Goal: Information Seeking & Learning: Learn about a topic

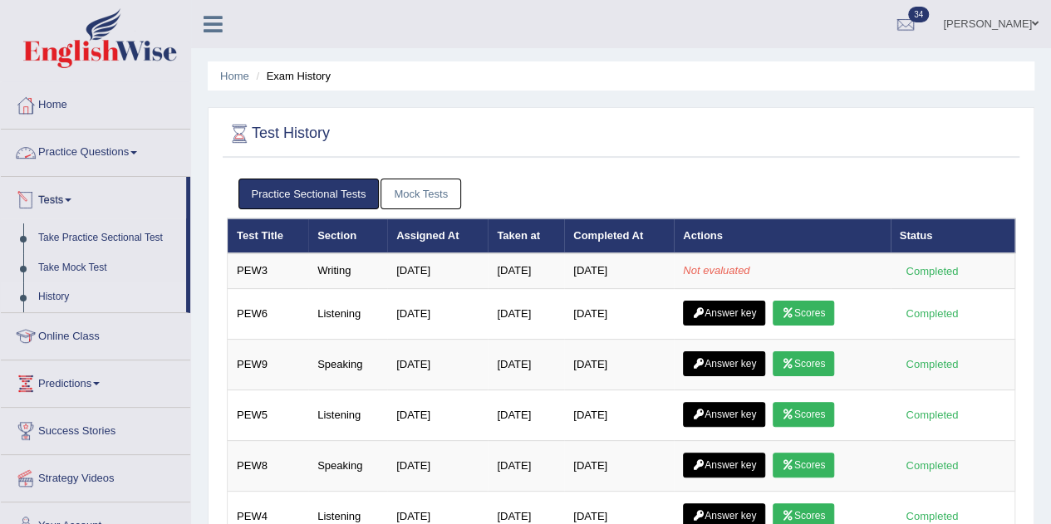
click at [136, 150] on link "Practice Questions" at bounding box center [95, 151] width 189 height 42
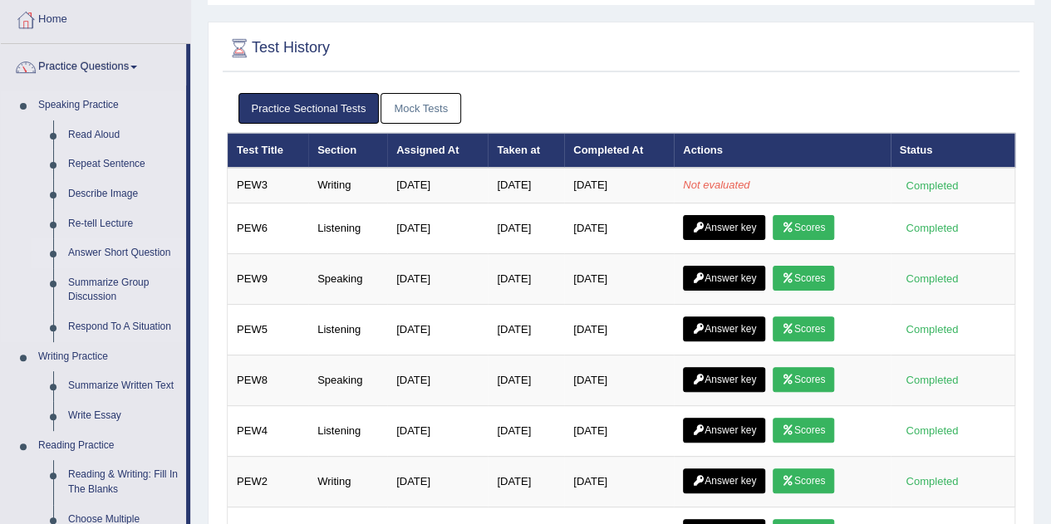
scroll to position [89, 0]
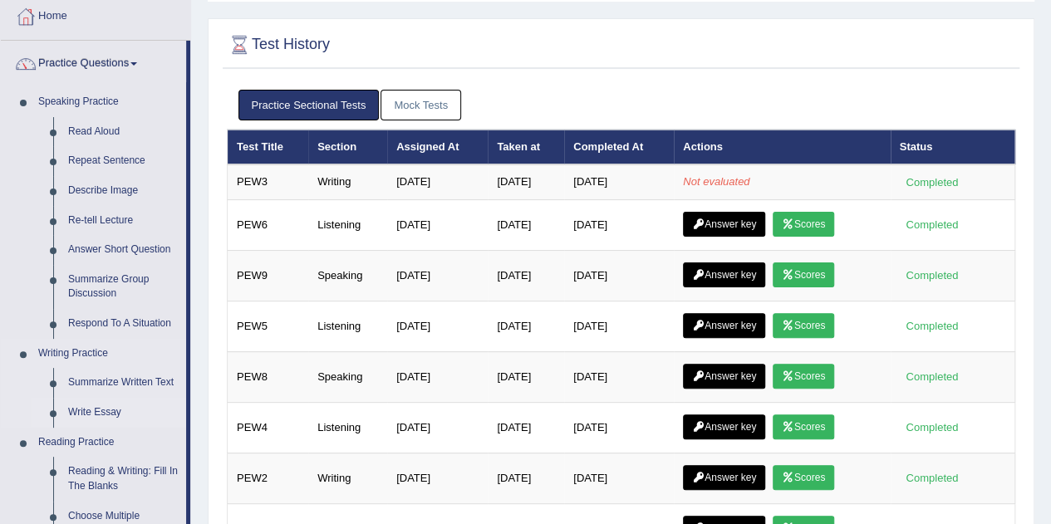
click at [94, 412] on link "Write Essay" at bounding box center [123, 413] width 125 height 30
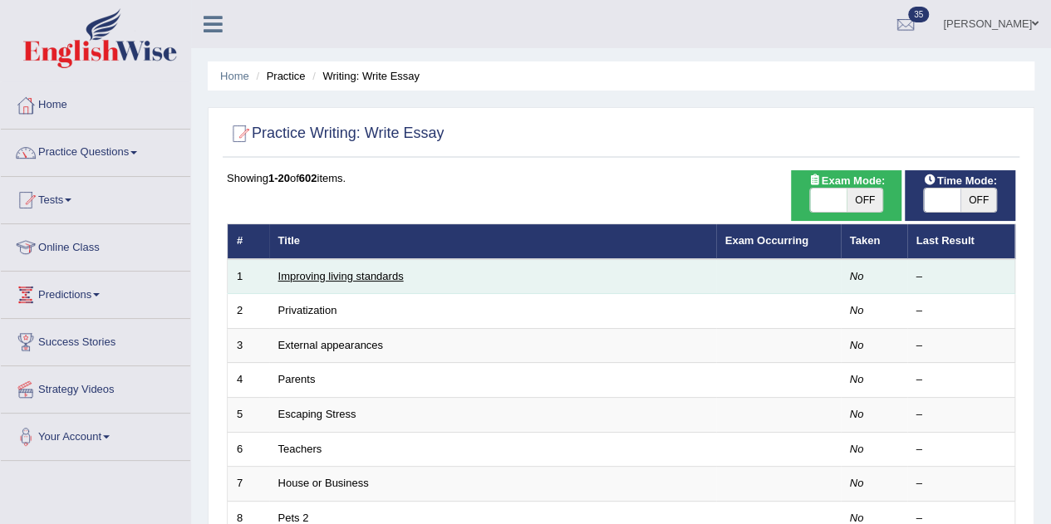
click at [323, 277] on link "Improving living standards" at bounding box center [340, 276] width 125 height 12
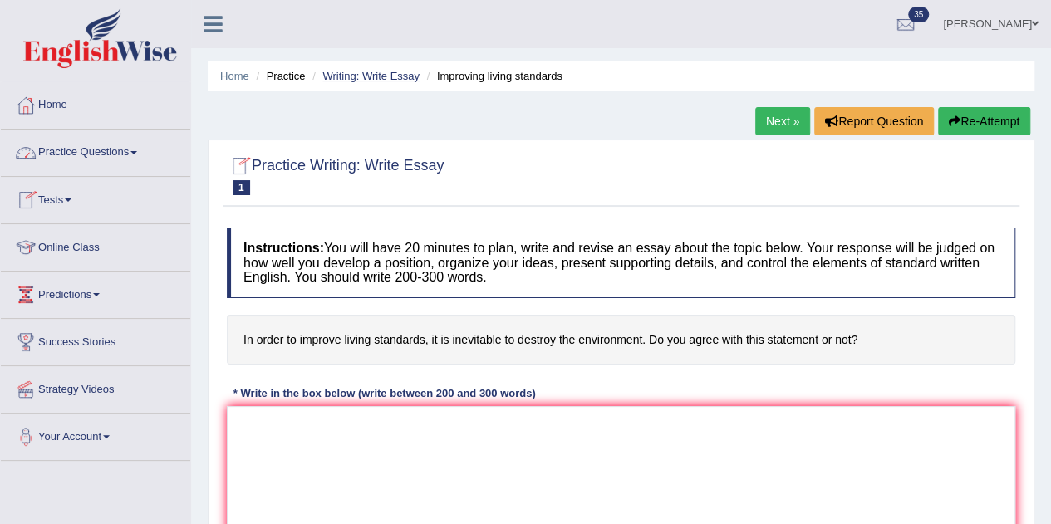
click at [390, 71] on link "Writing: Write Essay" at bounding box center [370, 76] width 97 height 12
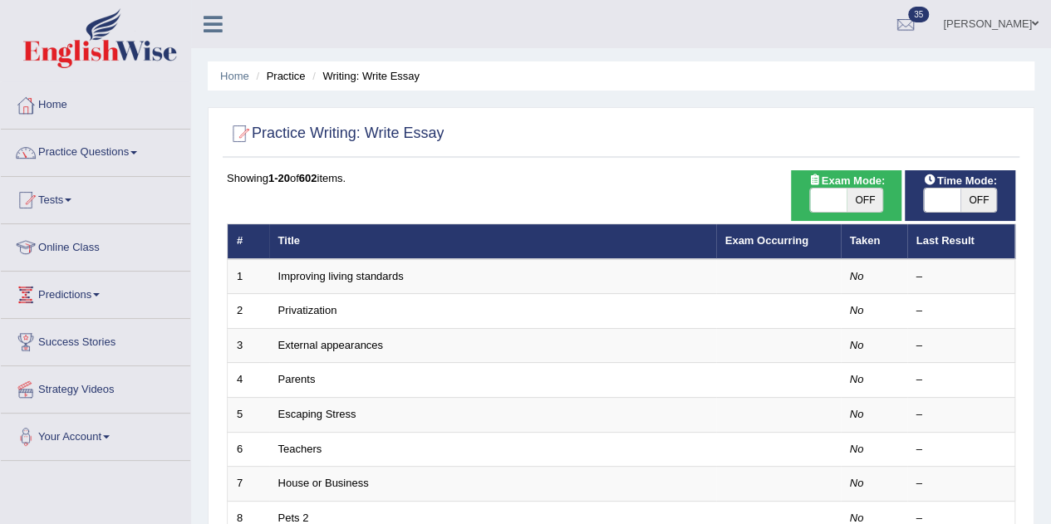
click at [856, 199] on span "OFF" at bounding box center [864, 200] width 37 height 23
checkbox input "true"
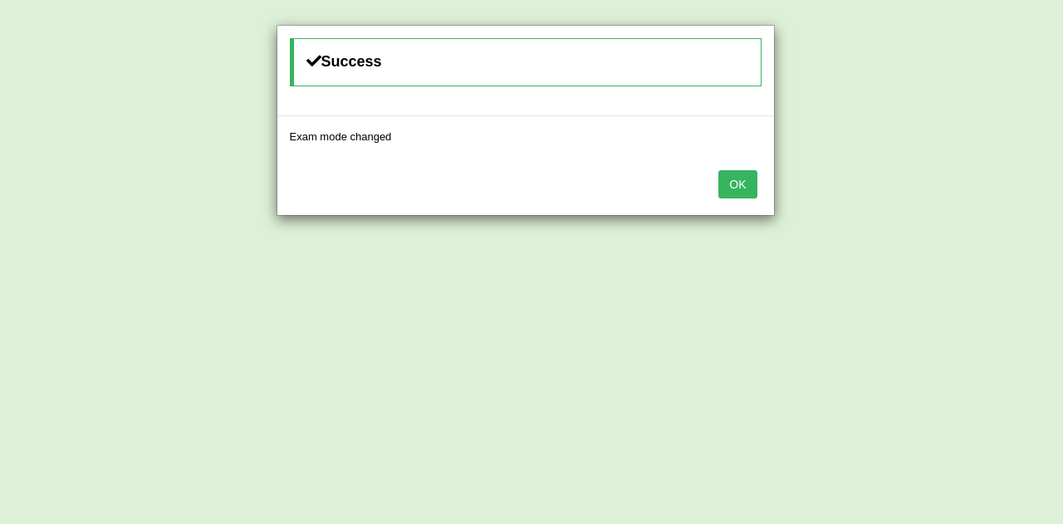
click at [741, 180] on button "OK" at bounding box center [737, 184] width 38 height 28
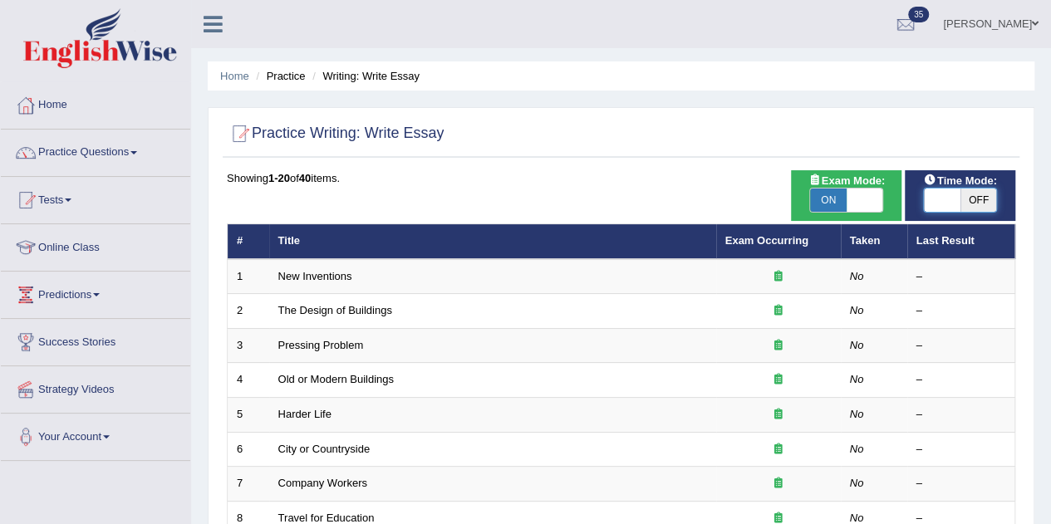
click at [956, 197] on span at bounding box center [942, 200] width 37 height 23
checkbox input "true"
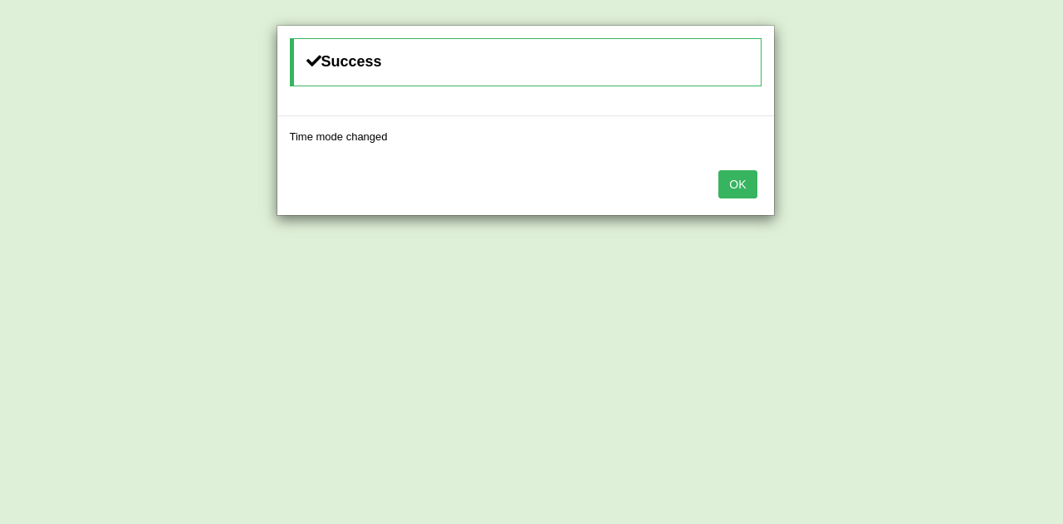
click at [732, 177] on button "OK" at bounding box center [737, 184] width 38 height 28
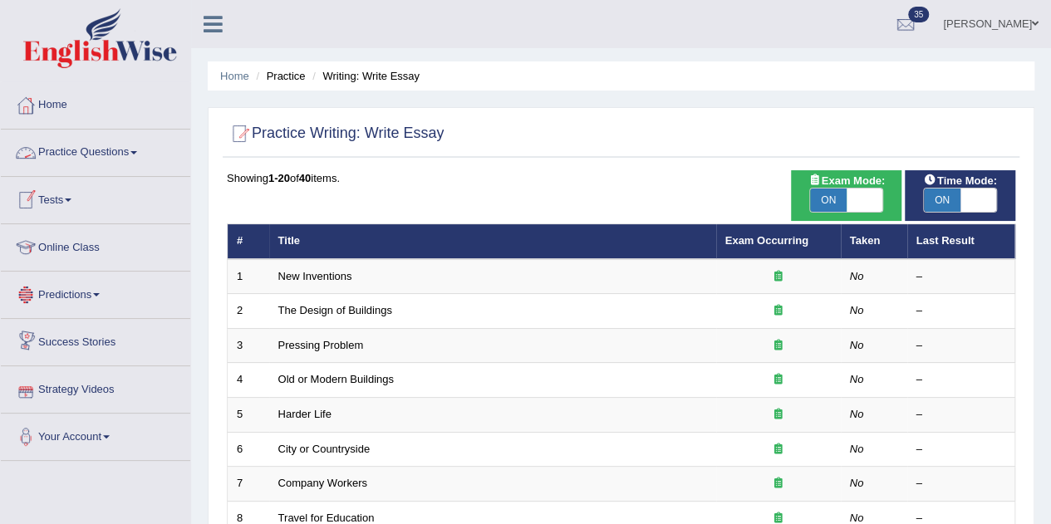
click at [112, 147] on link "Practice Questions" at bounding box center [95, 151] width 189 height 42
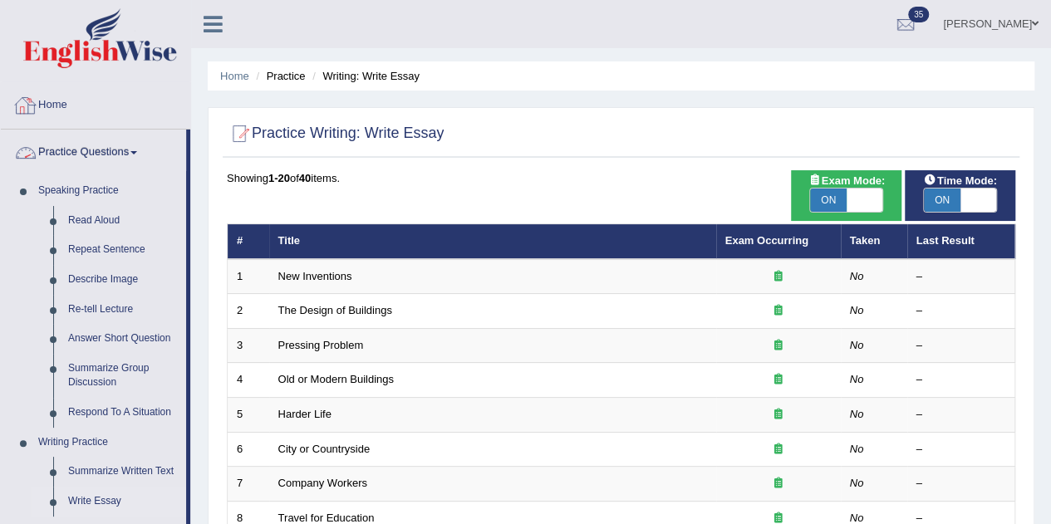
click at [132, 145] on link "Practice Questions" at bounding box center [93, 151] width 185 height 42
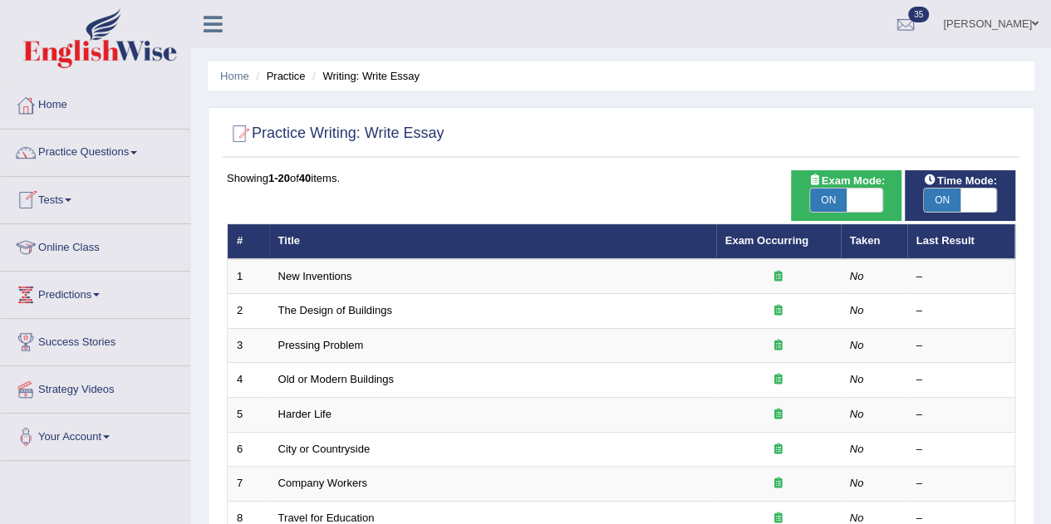
click at [70, 199] on link "Tests" at bounding box center [95, 198] width 189 height 42
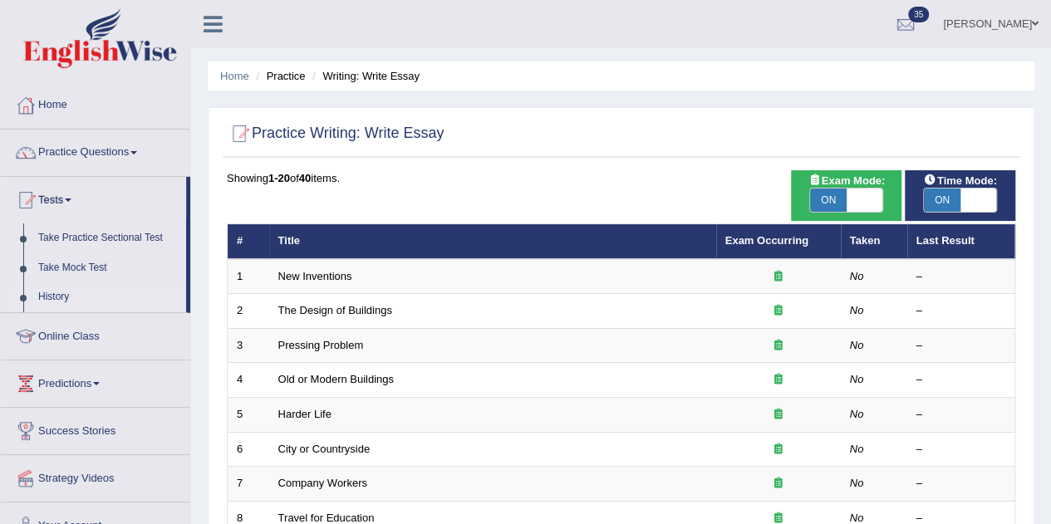
click at [75, 305] on link "History" at bounding box center [108, 297] width 155 height 30
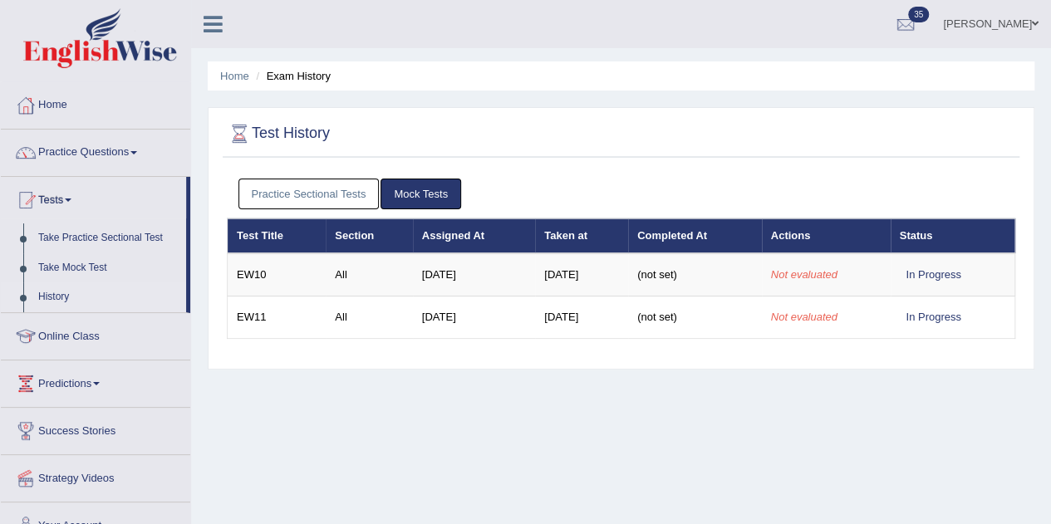
click at [306, 189] on link "Practice Sectional Tests" at bounding box center [308, 194] width 141 height 31
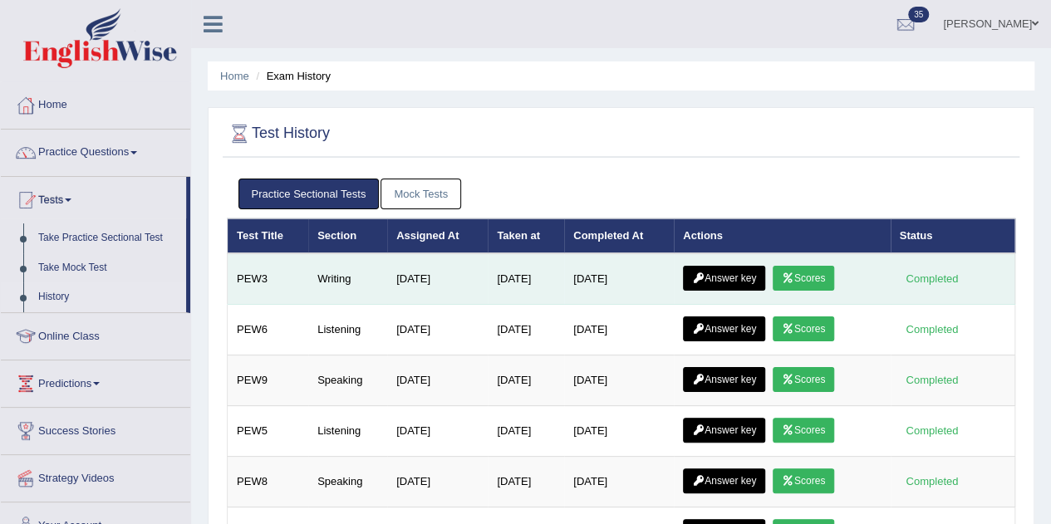
click at [807, 279] on link "Scores" at bounding box center [802, 278] width 61 height 25
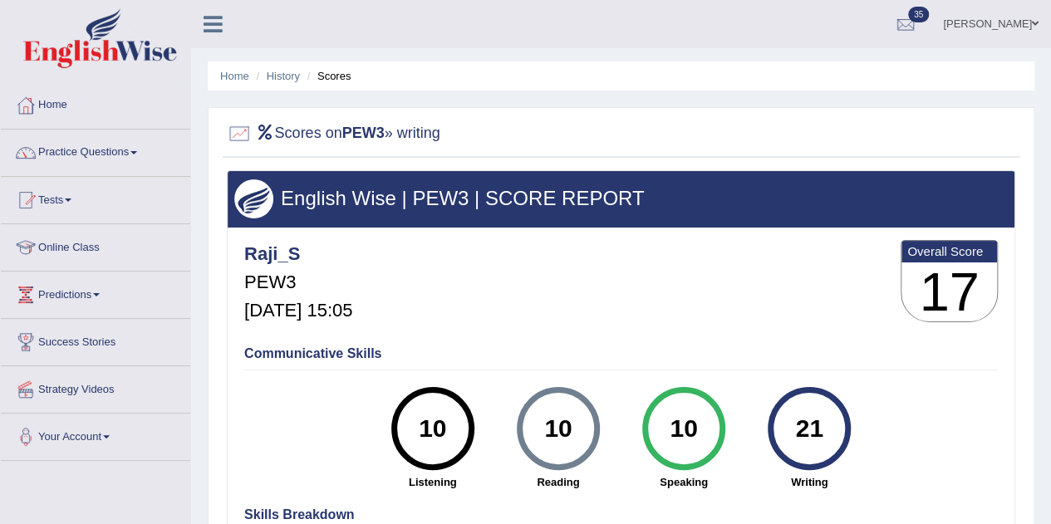
click at [807, 436] on div "21" at bounding box center [809, 429] width 61 height 70
click at [289, 72] on link "History" at bounding box center [283, 76] width 33 height 12
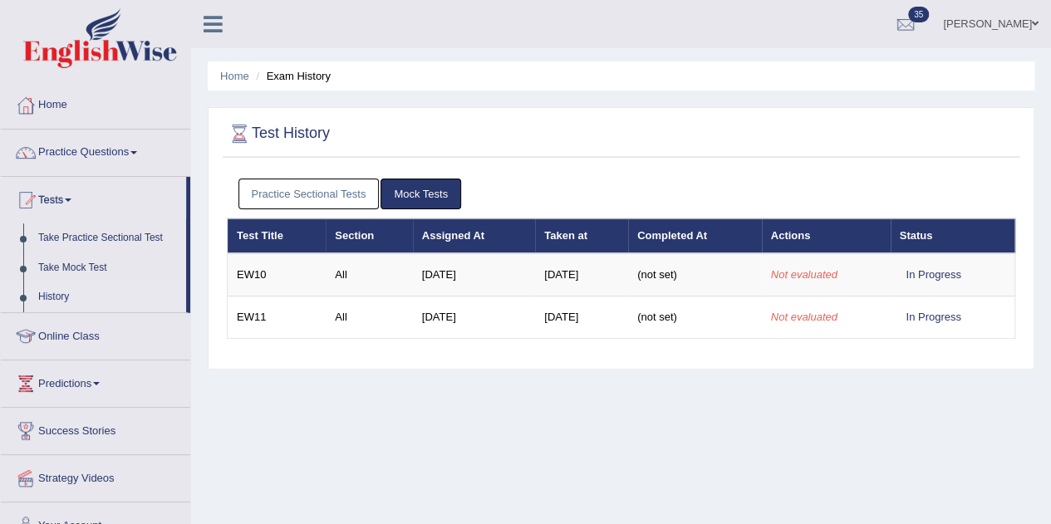
click at [313, 196] on link "Practice Sectional Tests" at bounding box center [308, 194] width 141 height 31
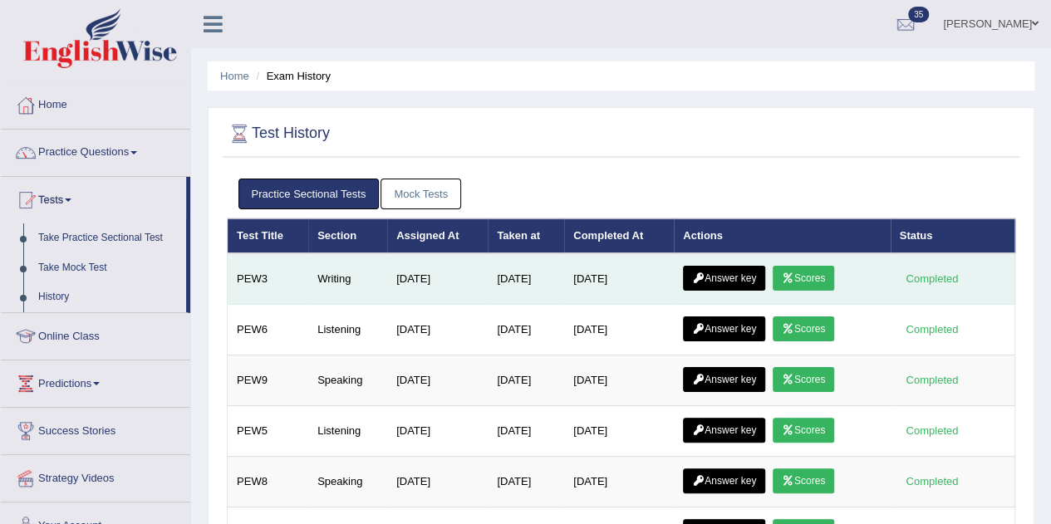
click at [744, 279] on link "Answer key" at bounding box center [724, 278] width 82 height 25
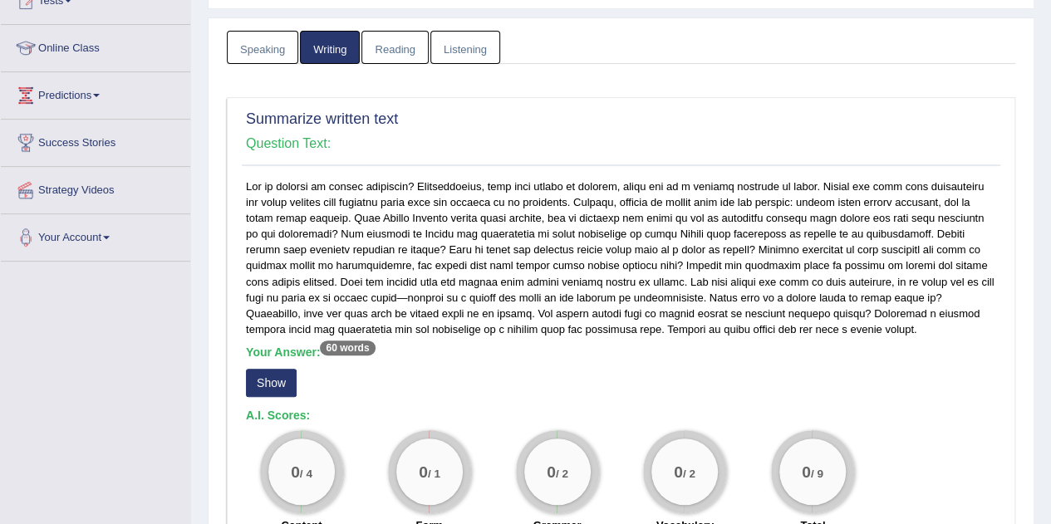
scroll to position [199, 0]
click at [275, 395] on button "Show" at bounding box center [271, 384] width 51 height 28
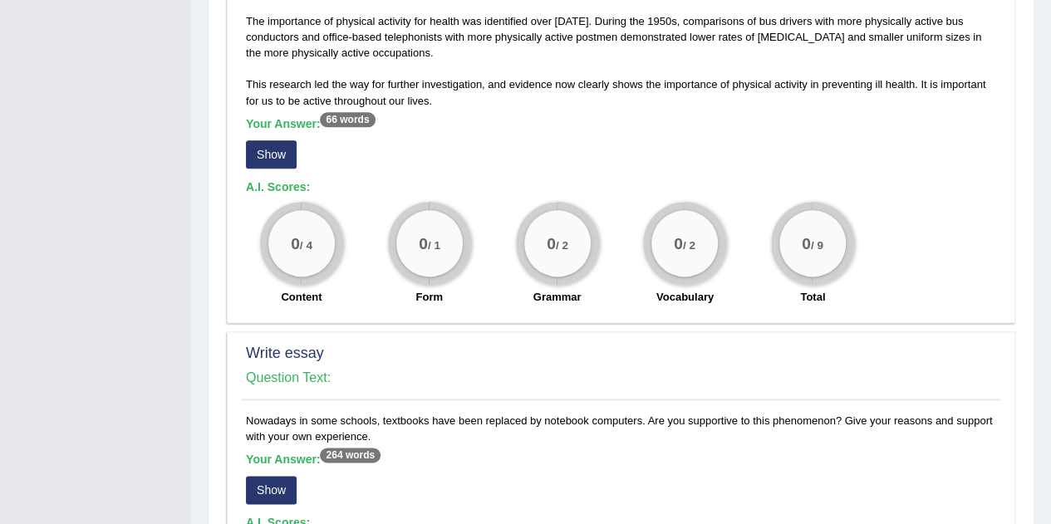
scroll to position [940, 0]
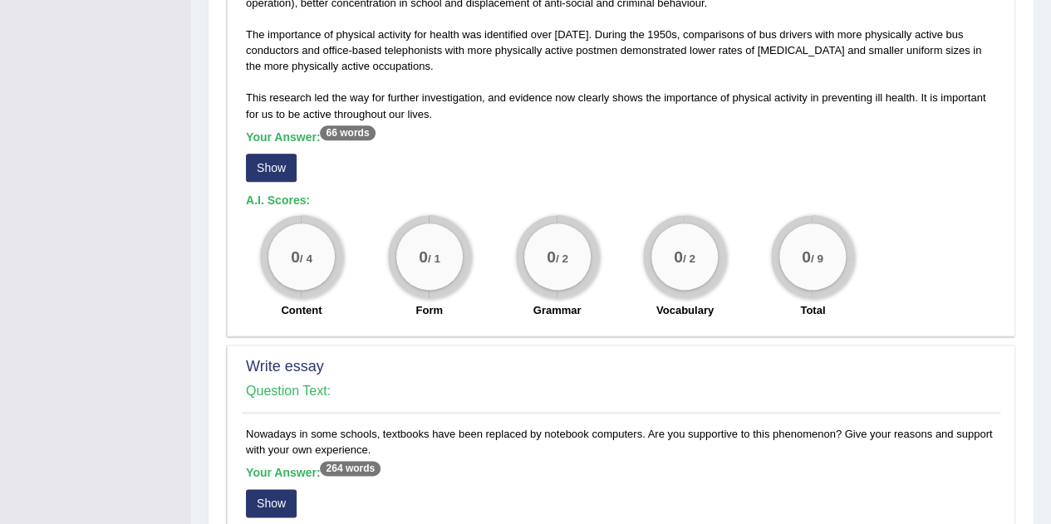
click at [255, 175] on button "Show" at bounding box center [271, 168] width 51 height 28
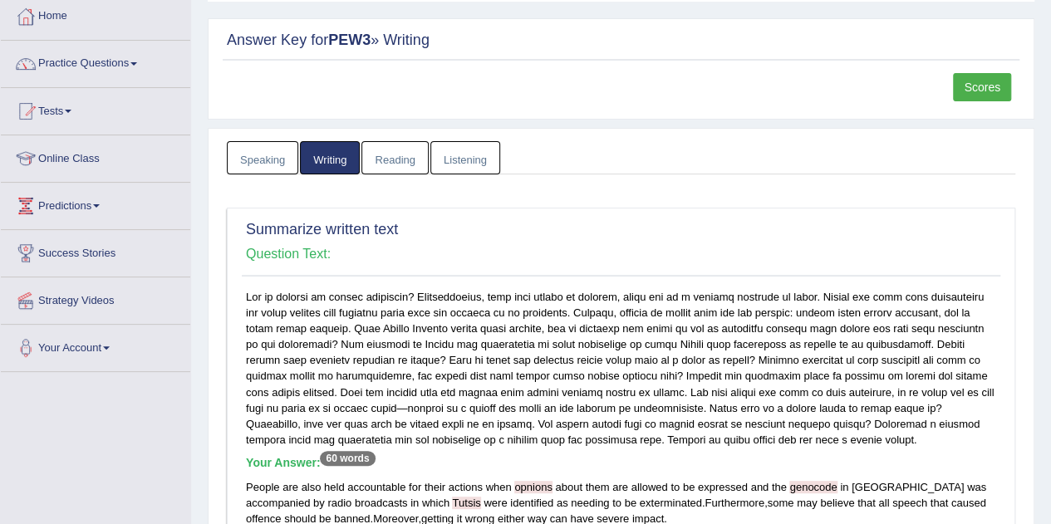
scroll to position [0, 0]
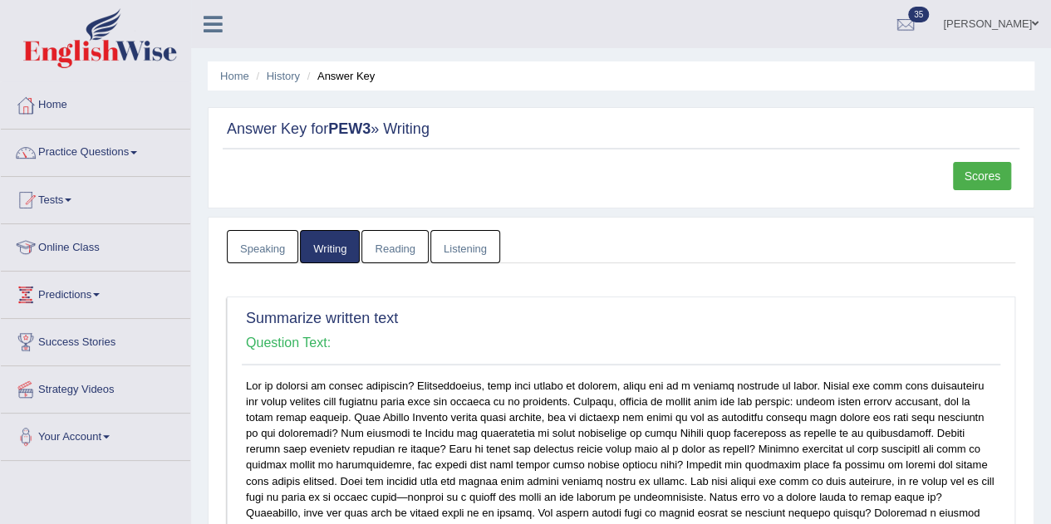
click at [137, 151] on span at bounding box center [133, 152] width 7 height 3
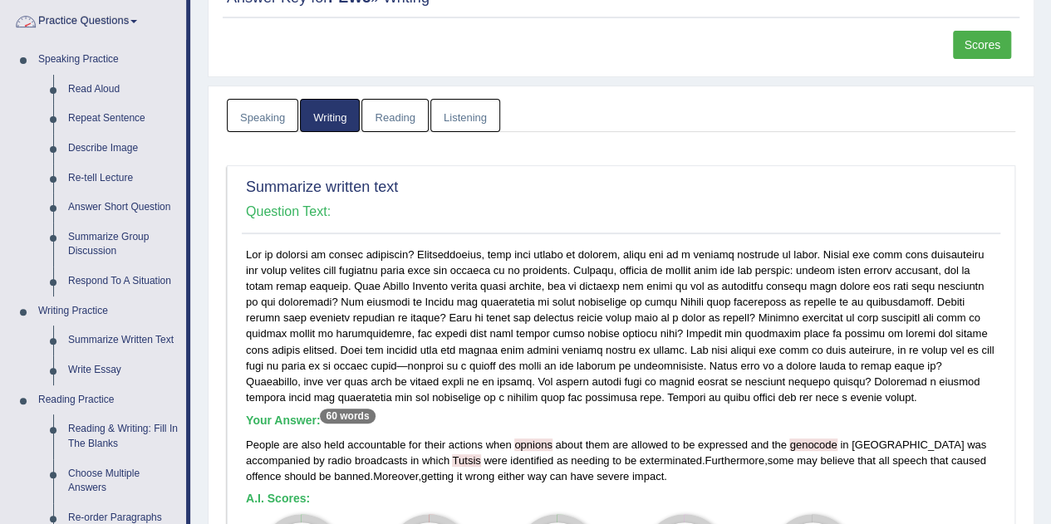
scroll to position [213, 0]
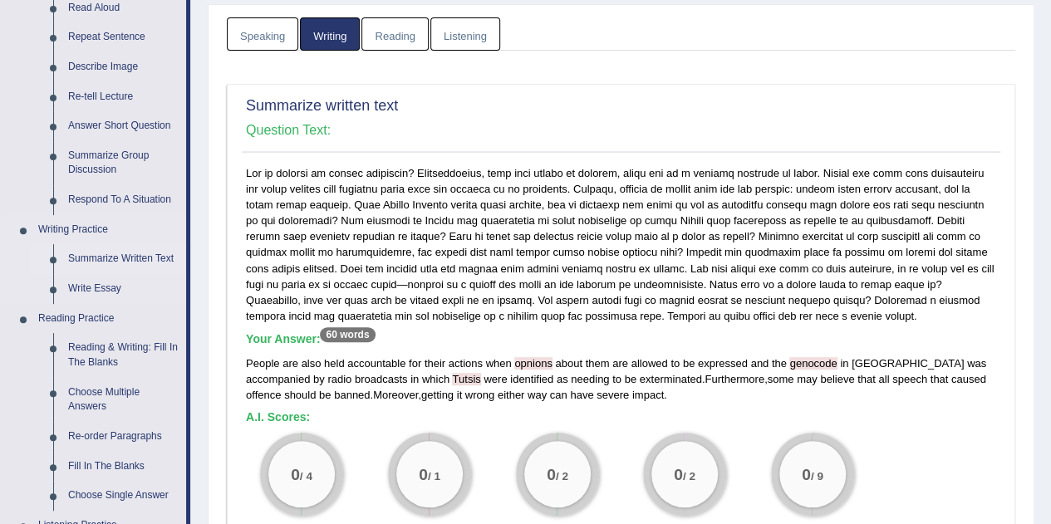
click at [125, 259] on link "Summarize Written Text" at bounding box center [123, 259] width 125 height 30
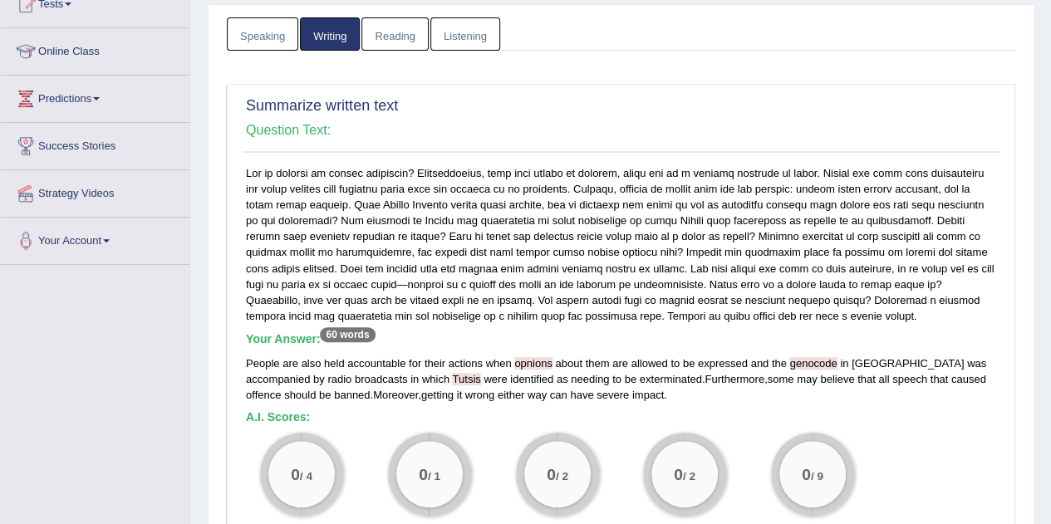
scroll to position [321, 0]
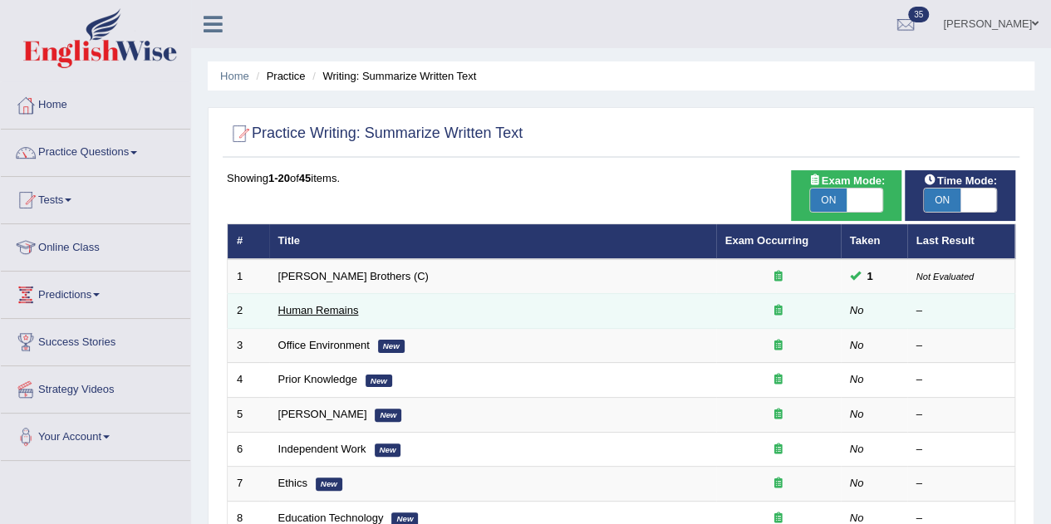
click at [339, 309] on link "Human Remains" at bounding box center [318, 310] width 81 height 12
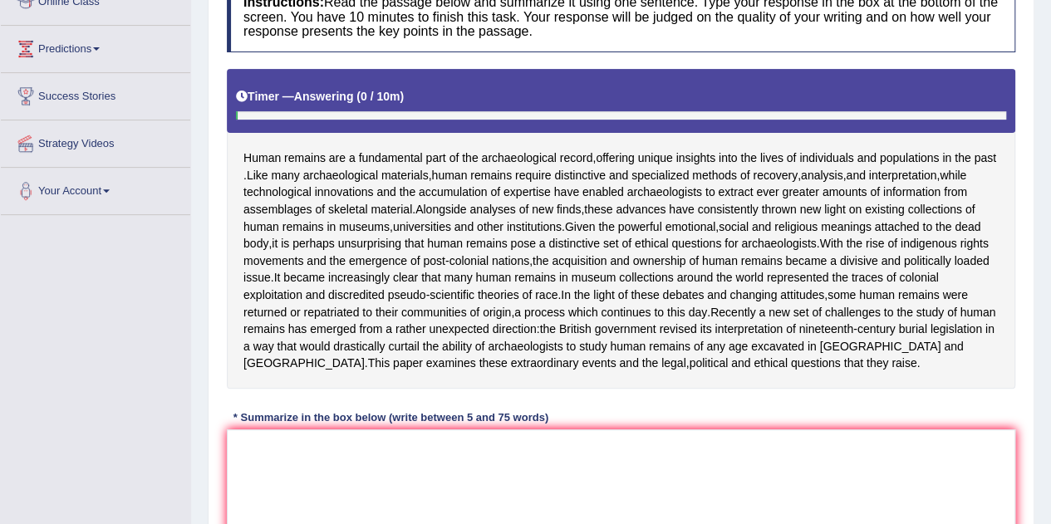
scroll to position [243, 0]
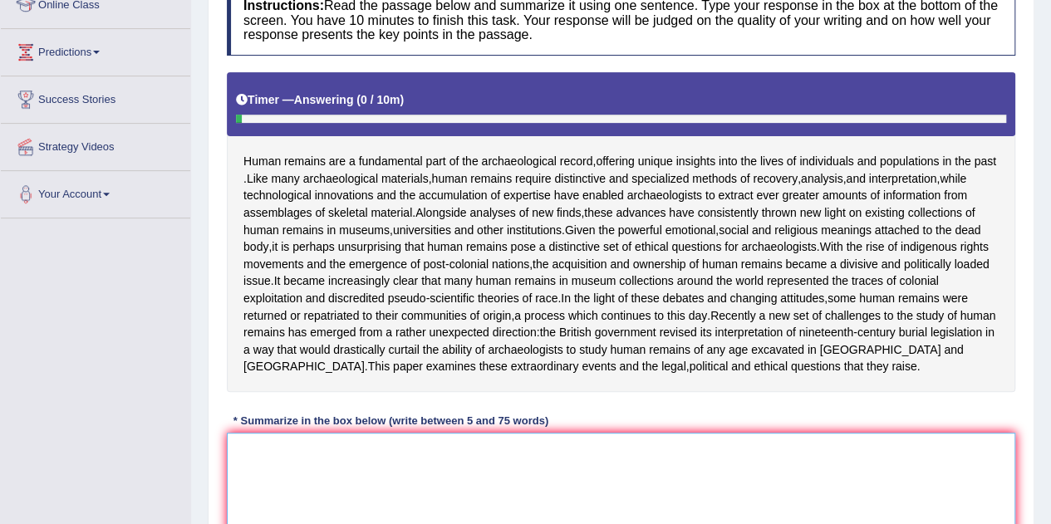
click at [273, 464] on textarea at bounding box center [621, 513] width 788 height 161
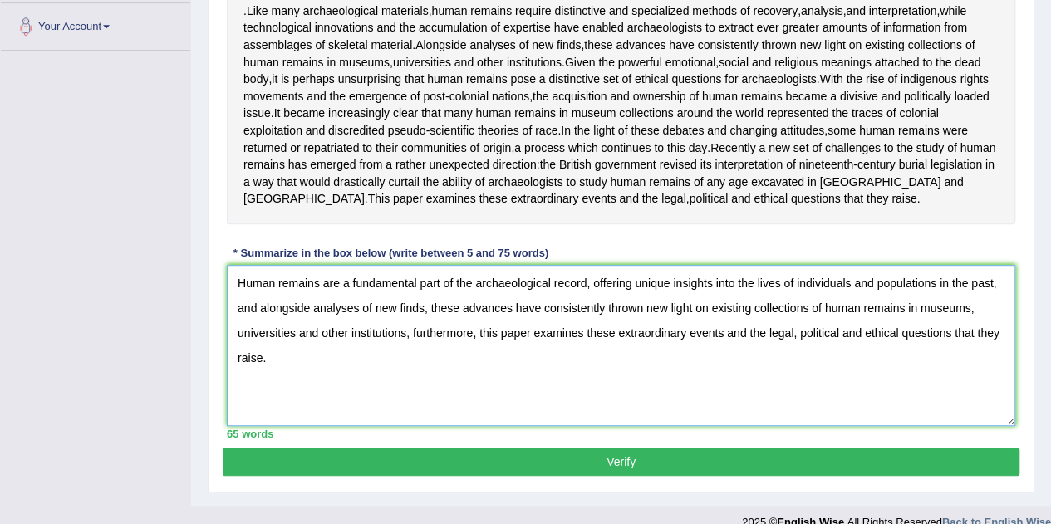
scroll to position [413, 0]
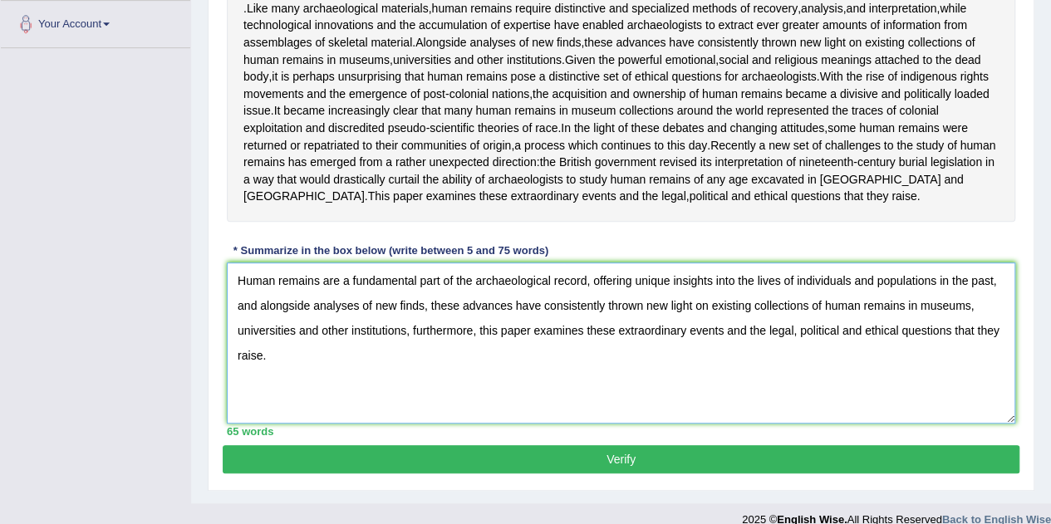
type textarea "Human remains are a fundamental part of the archaeological record, offering uni…"
click at [560, 472] on button "Verify" at bounding box center [621, 459] width 797 height 28
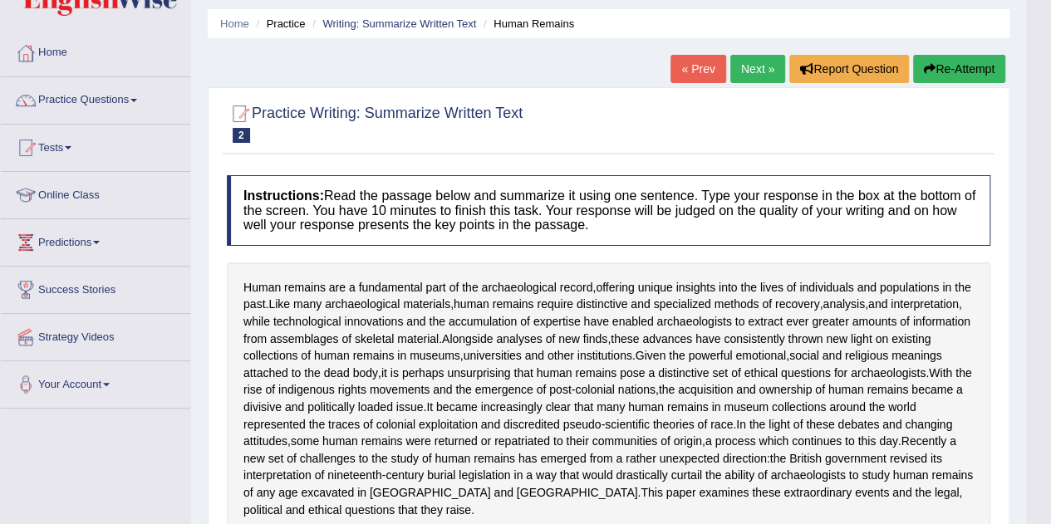
scroll to position [0, 0]
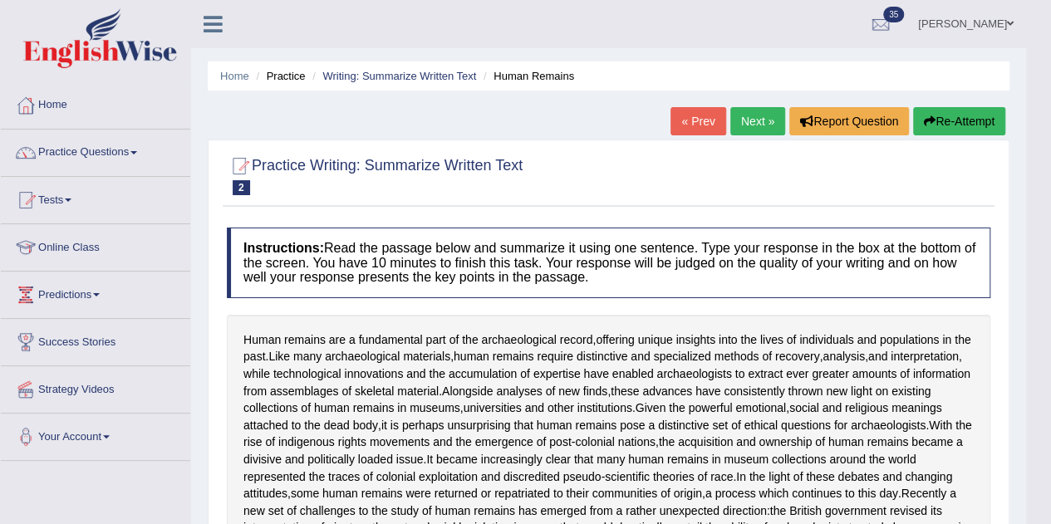
click at [142, 135] on link "Practice Questions" at bounding box center [95, 151] width 189 height 42
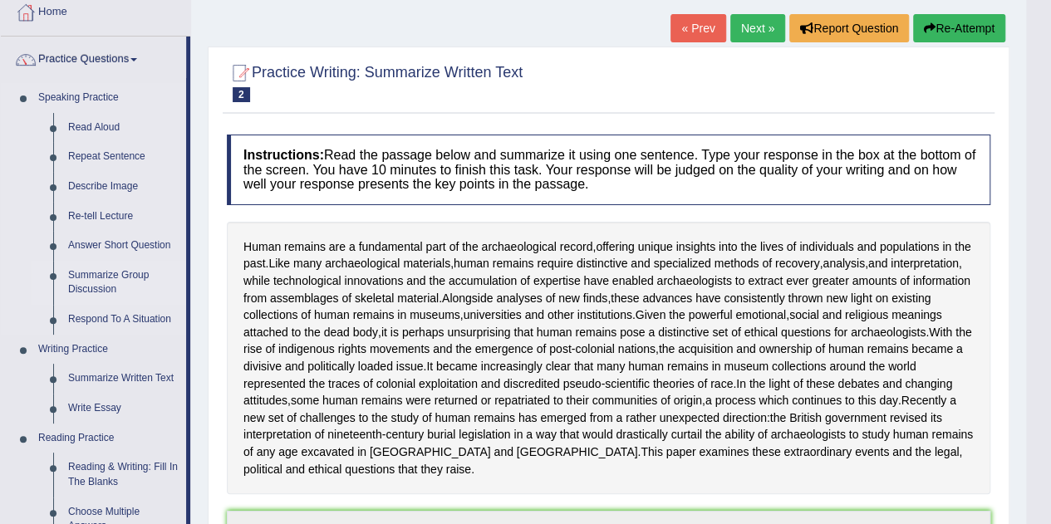
scroll to position [94, 0]
click at [107, 375] on link "Summarize Written Text" at bounding box center [123, 378] width 125 height 30
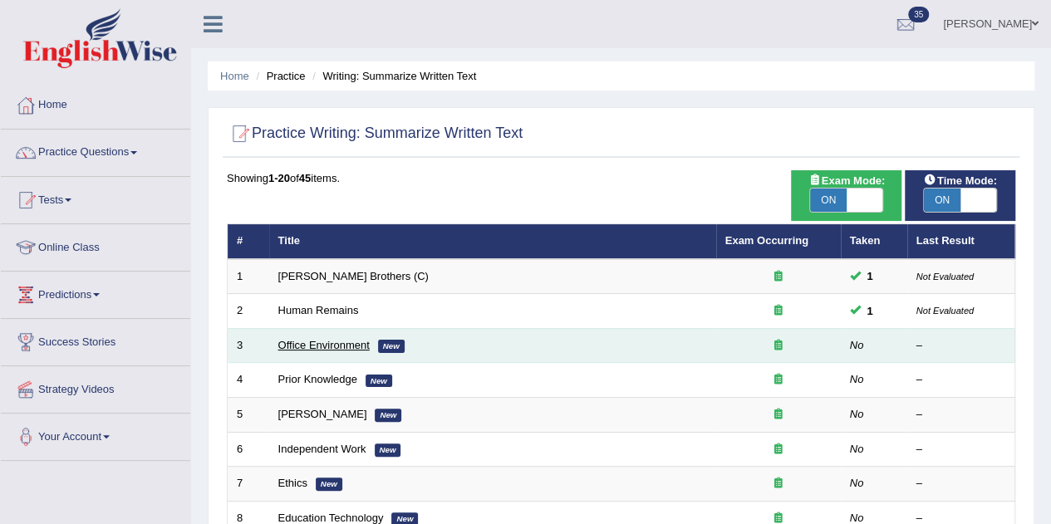
click at [327, 342] on link "Office Environment" at bounding box center [323, 345] width 91 height 12
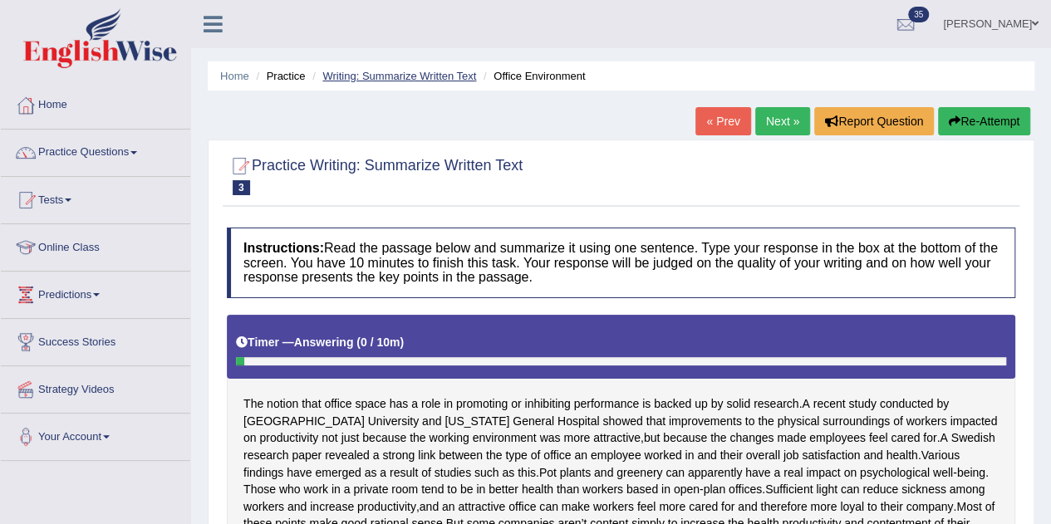
click at [419, 78] on link "Writing: Summarize Written Text" at bounding box center [399, 76] width 154 height 12
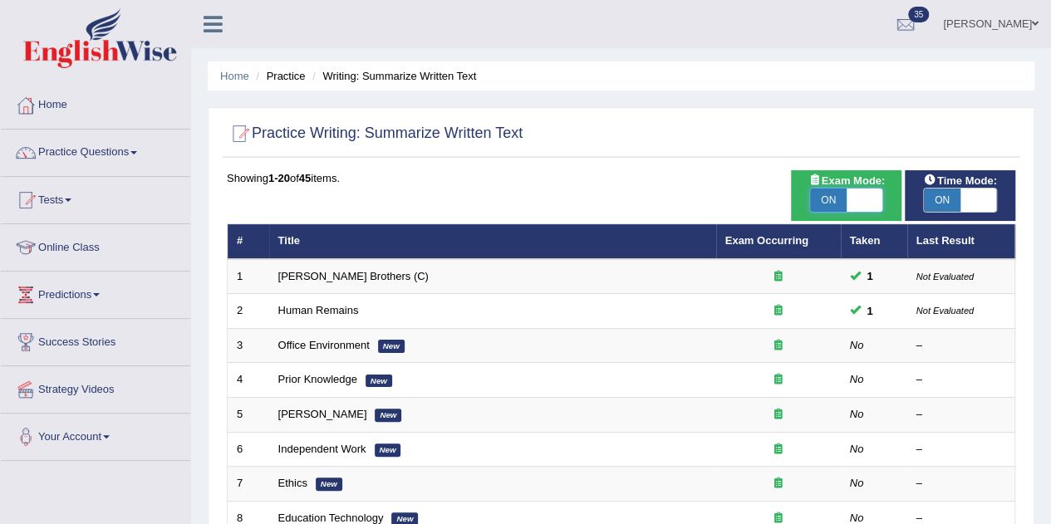
click at [850, 205] on span at bounding box center [864, 200] width 37 height 23
checkbox input "false"
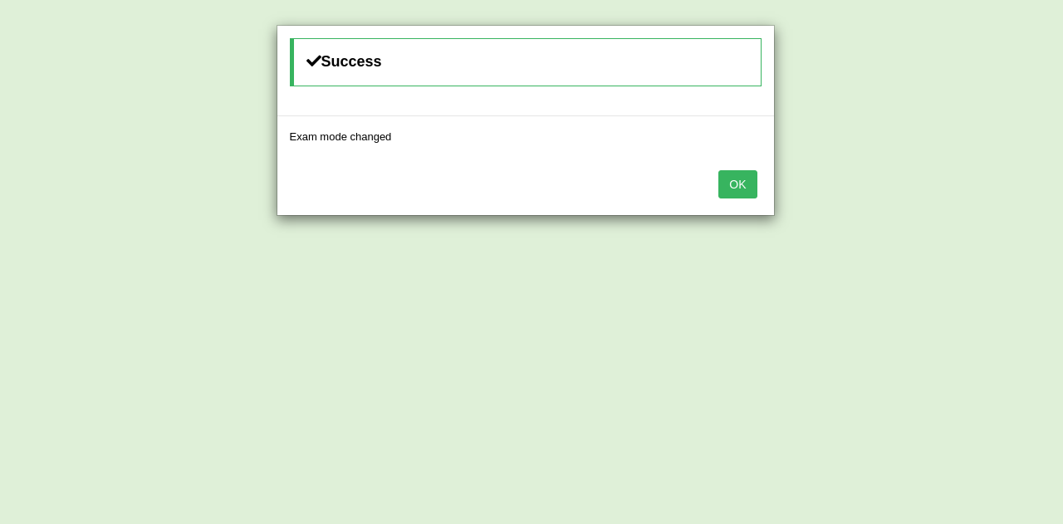
click at [738, 183] on button "OK" at bounding box center [737, 184] width 38 height 28
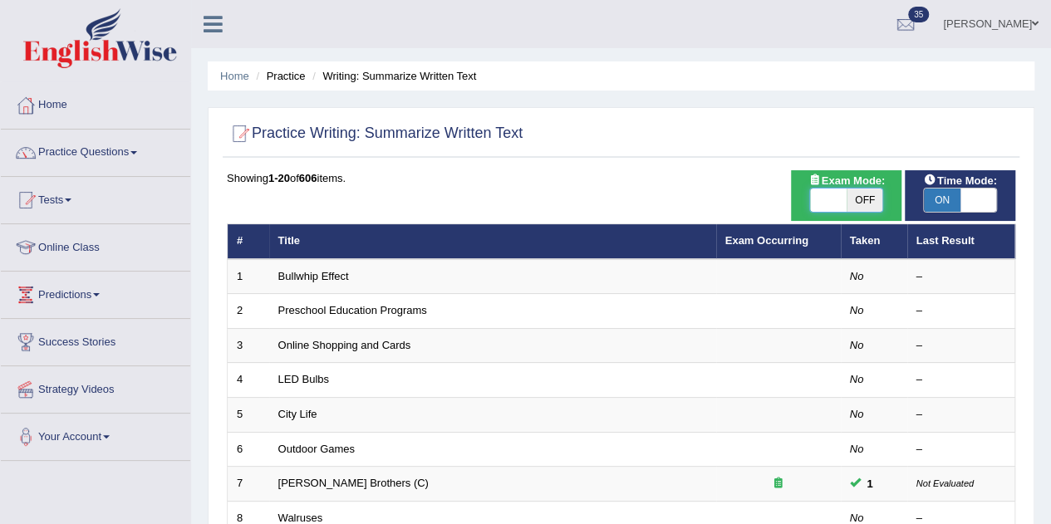
drag, startPoint x: 0, startPoint y: 0, endPoint x: 839, endPoint y: 189, distance: 860.0
click at [839, 189] on span at bounding box center [828, 200] width 37 height 23
checkbox input "true"
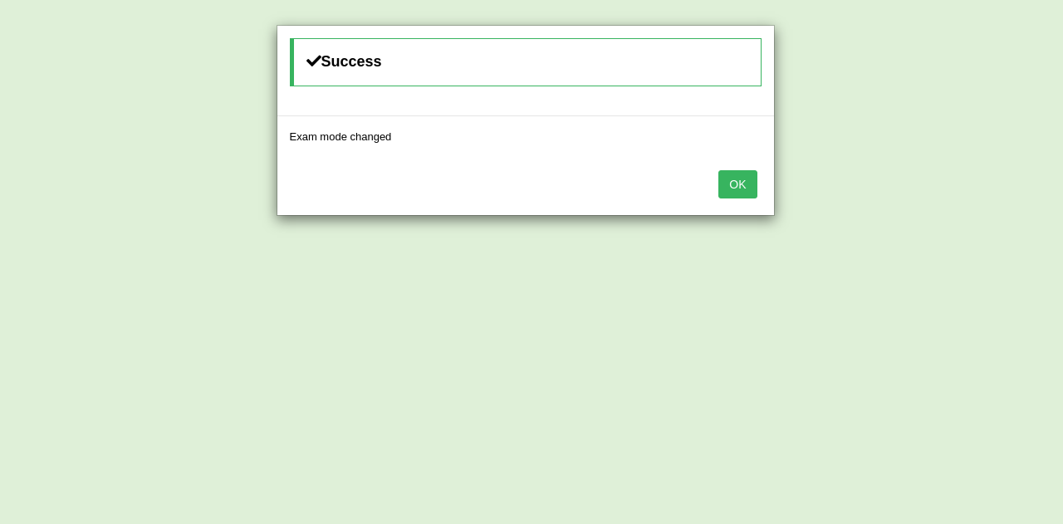
click at [744, 180] on button "OK" at bounding box center [737, 184] width 38 height 28
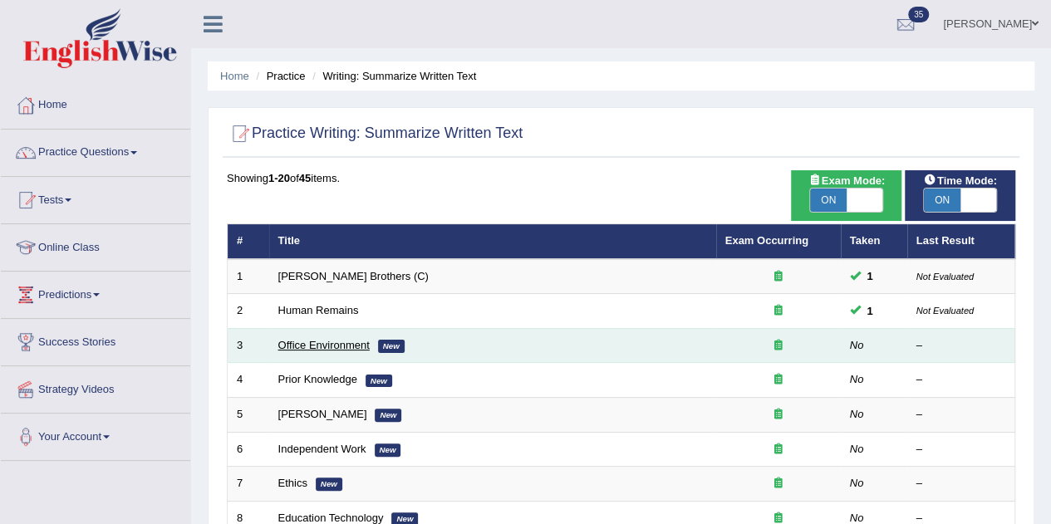
click at [321, 343] on link "Office Environment" at bounding box center [323, 345] width 91 height 12
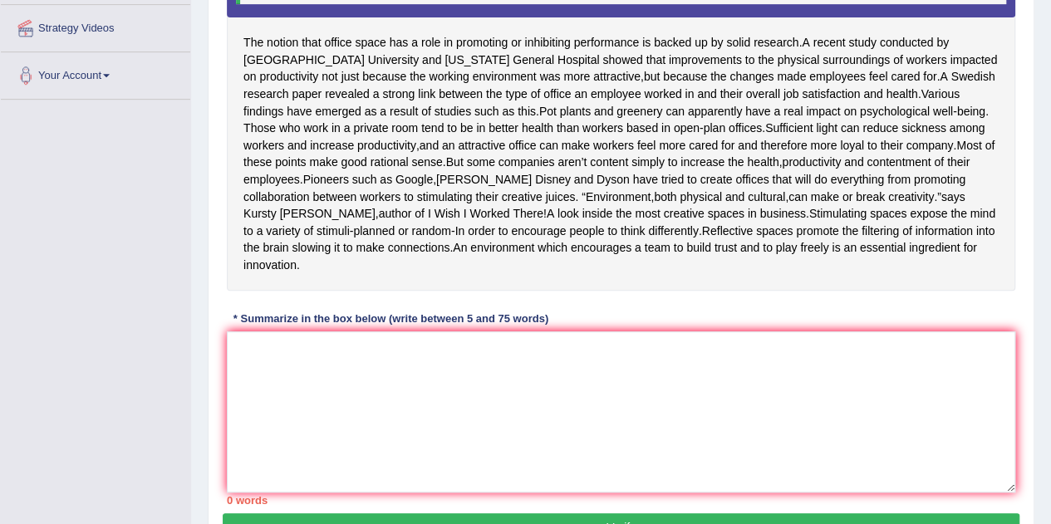
scroll to position [360, 0]
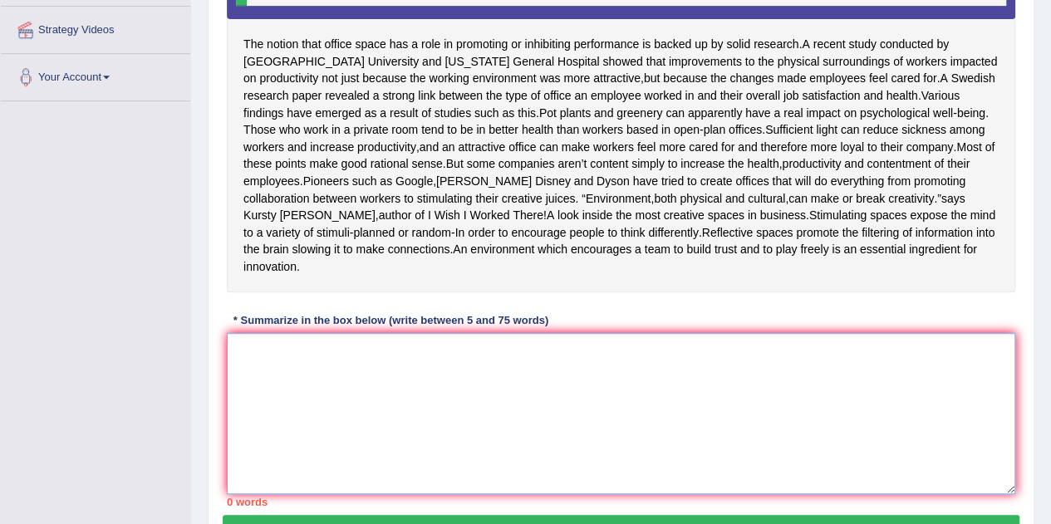
click at [364, 414] on textarea at bounding box center [621, 413] width 788 height 161
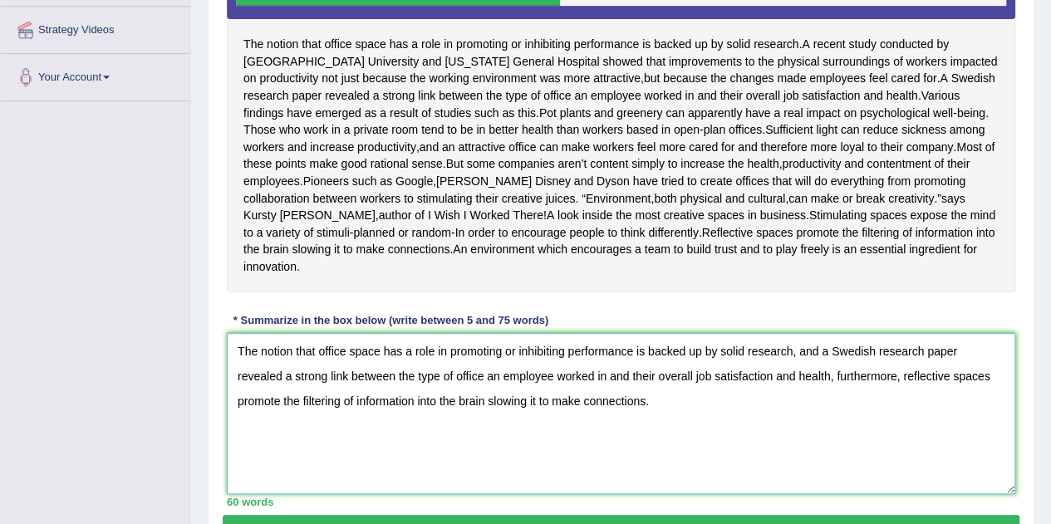
scroll to position [463, 0]
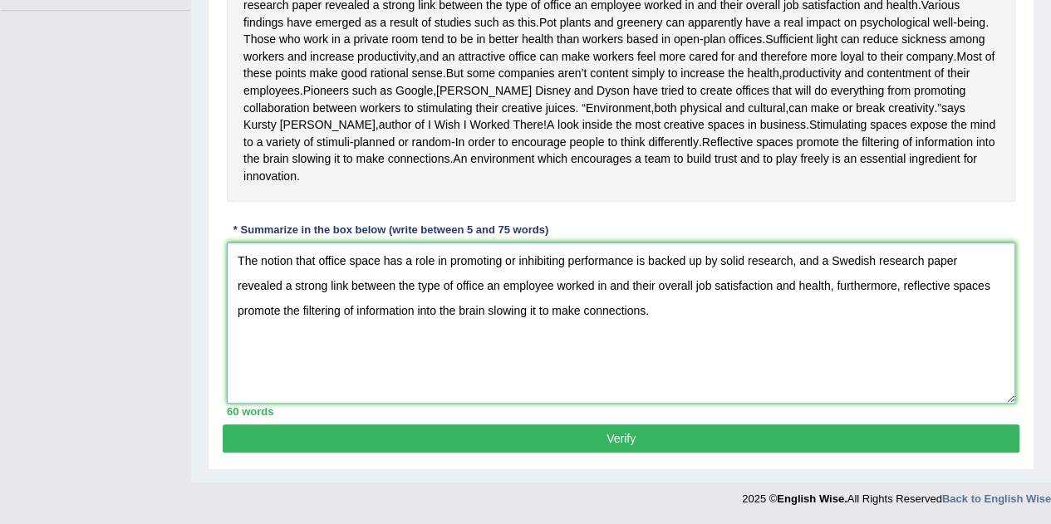
type textarea "The notion that office space has a role in promoting or inhibiting performance …"
click at [699, 434] on button "Verify" at bounding box center [621, 438] width 797 height 28
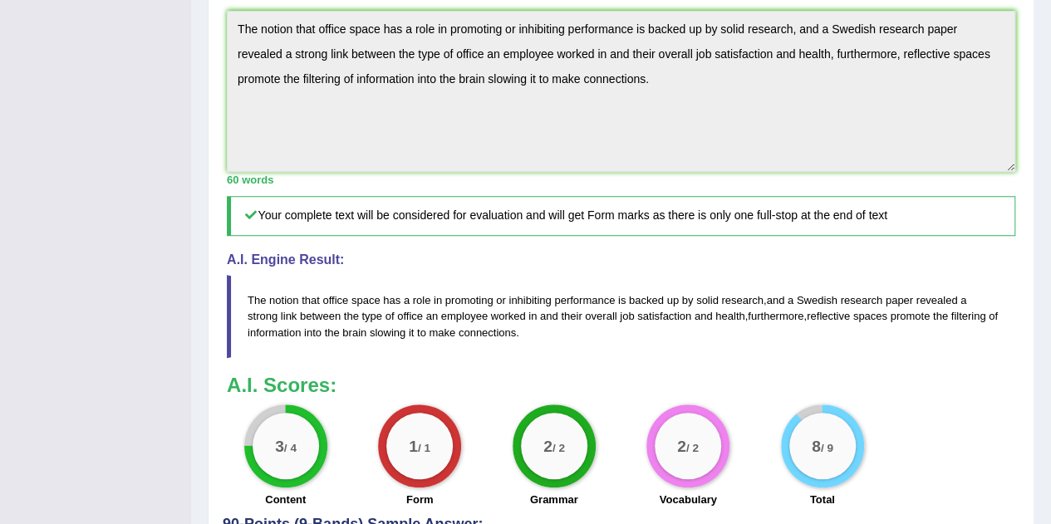
scroll to position [0, 0]
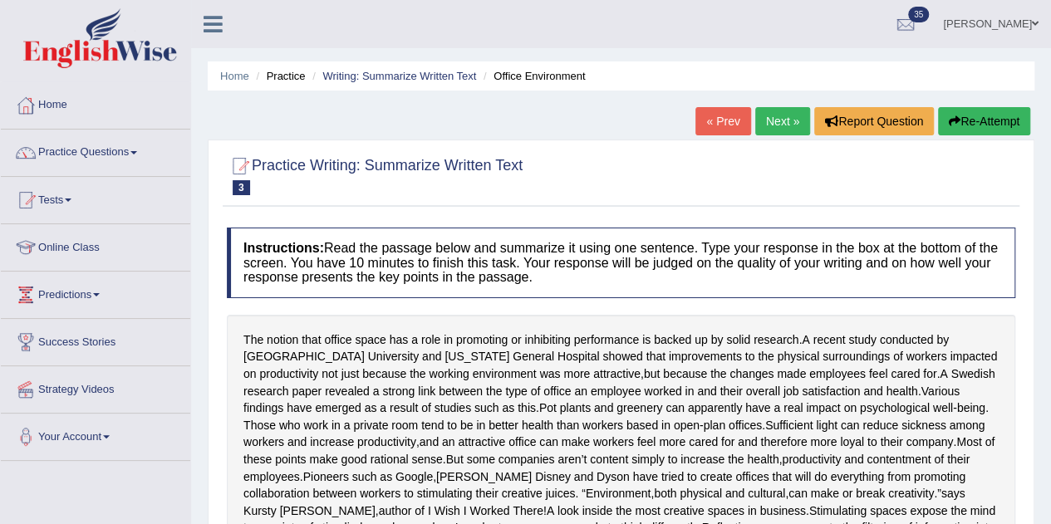
click at [776, 116] on link "Next »" at bounding box center [782, 121] width 55 height 28
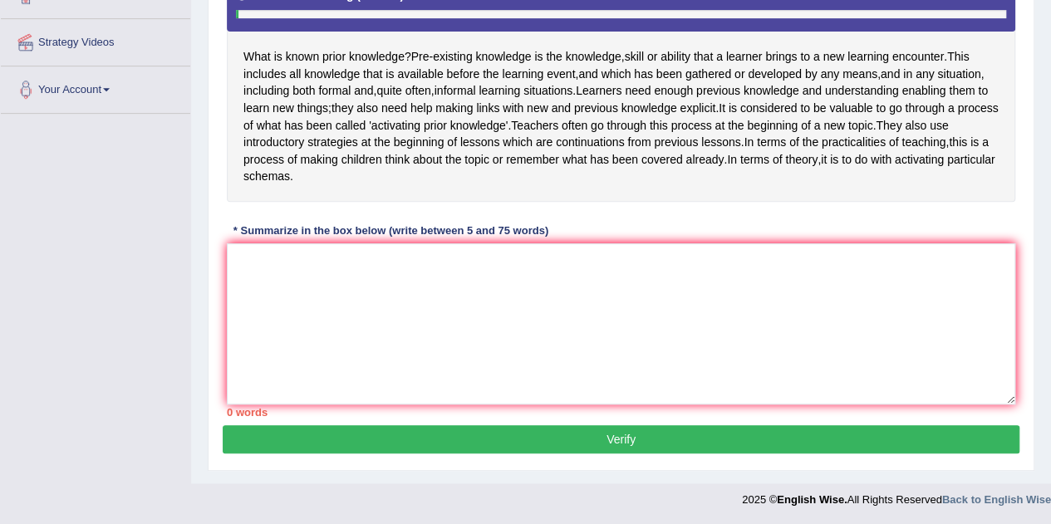
scroll to position [348, 0]
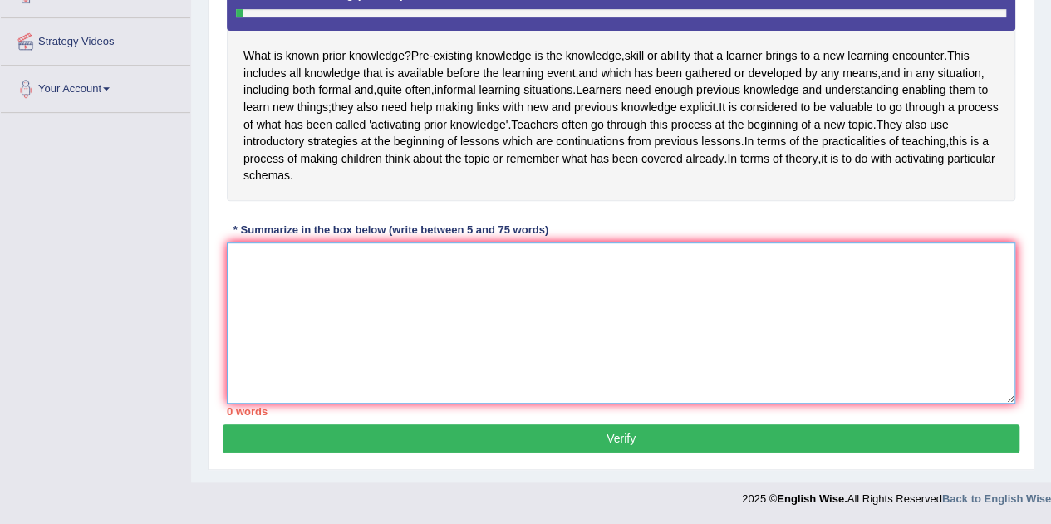
click at [300, 282] on textarea at bounding box center [621, 323] width 788 height 161
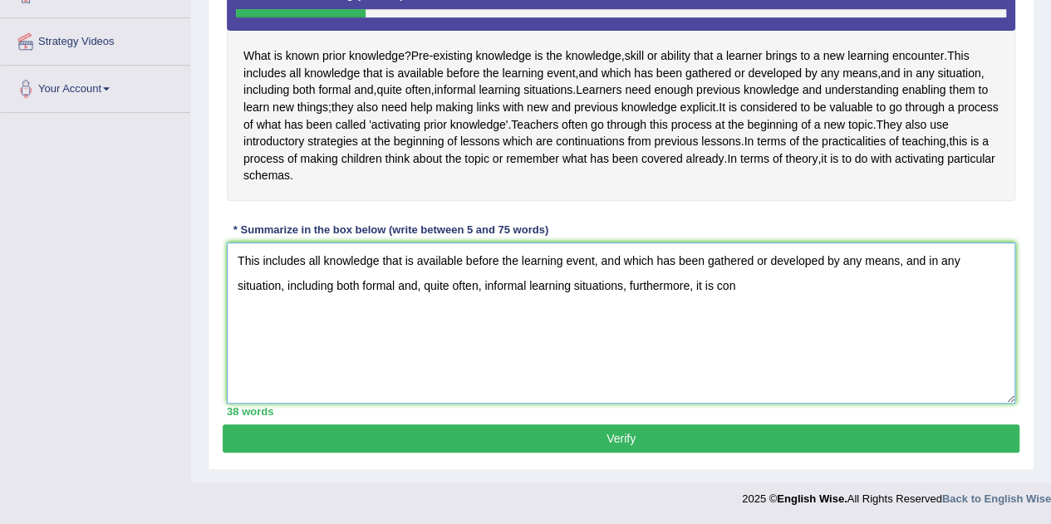
click at [690, 299] on textarea "This includes all knowledge that is available before the learning event, and wh…" at bounding box center [621, 323] width 788 height 161
click at [771, 299] on textarea "This includes all knowledge that is available before the learning event, and wh…" at bounding box center [621, 323] width 788 height 161
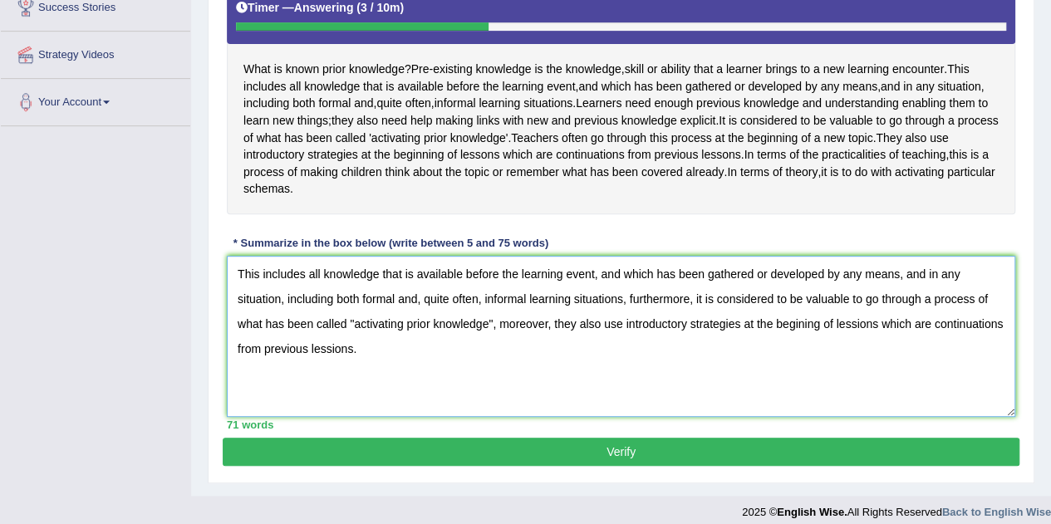
scroll to position [333, 0]
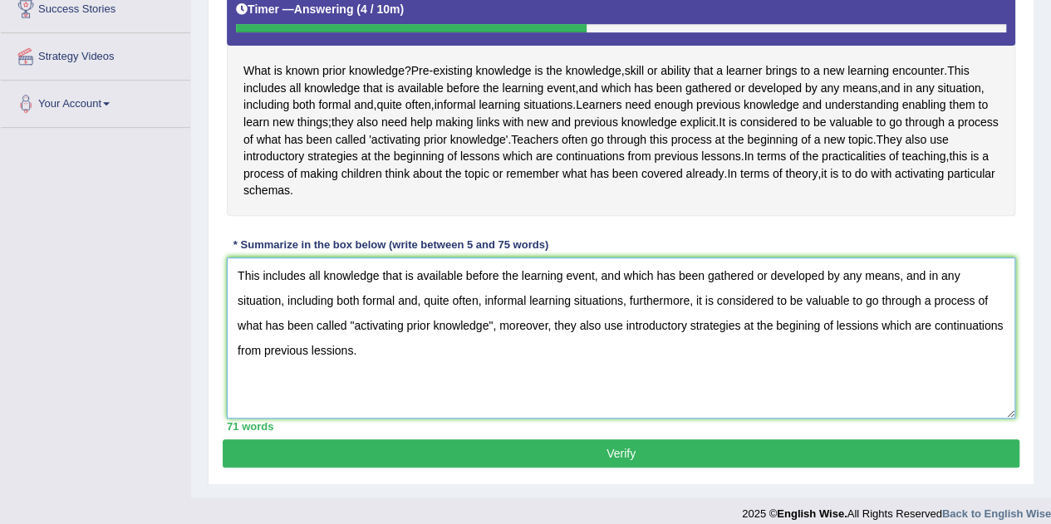
click at [859, 336] on textarea "This includes all knowledge that is available before the learning event, and wh…" at bounding box center [621, 337] width 788 height 161
click at [335, 362] on textarea "This includes all knowledge that is available before the learning event, and wh…" at bounding box center [621, 337] width 788 height 161
type textarea "This includes all knowledge that is available before the learning event, and wh…"
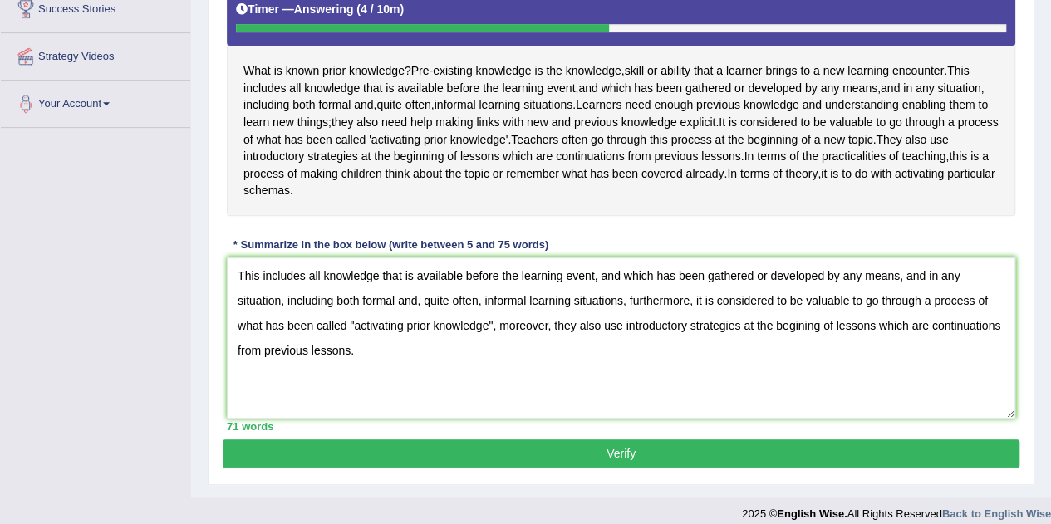
click at [548, 468] on button "Verify" at bounding box center [621, 453] width 797 height 28
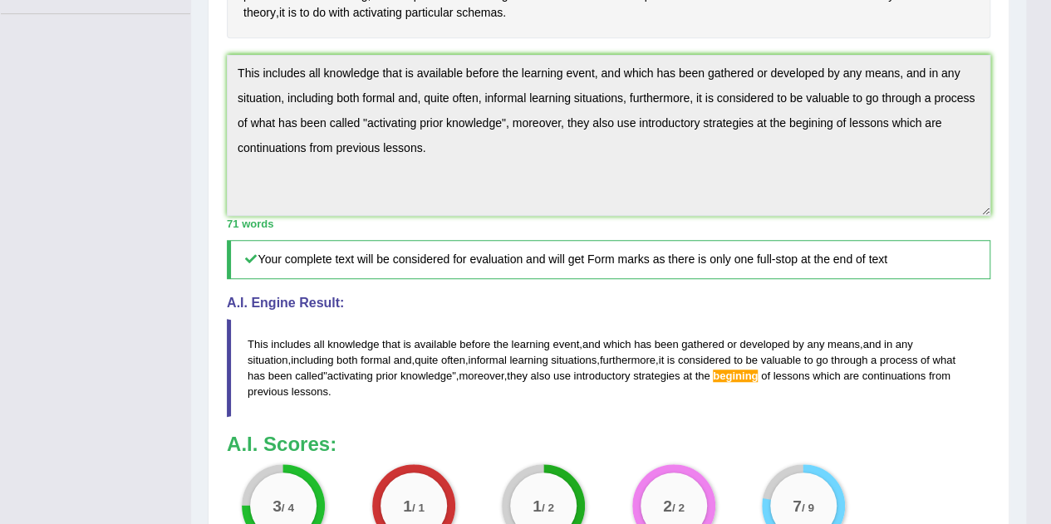
scroll to position [444, 0]
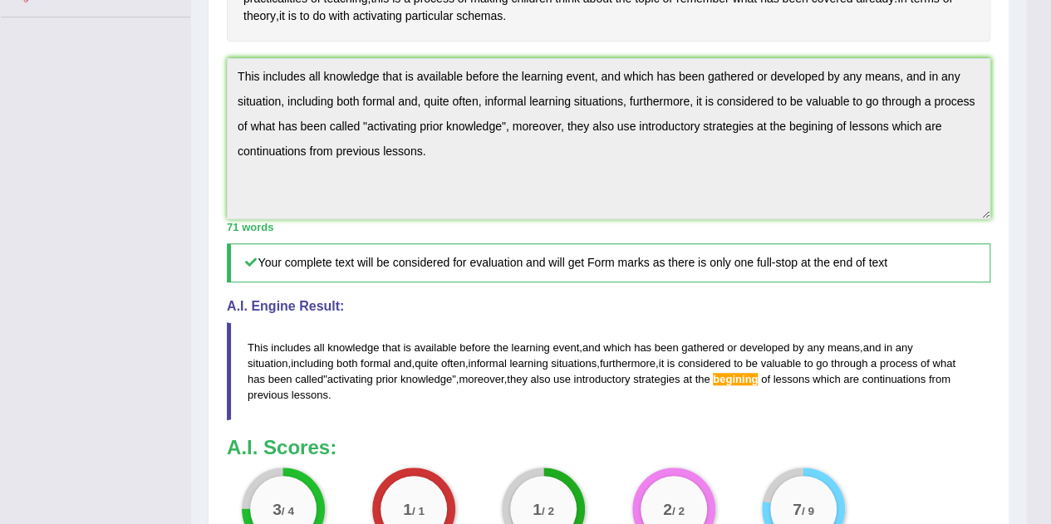
click at [582, 352] on blockquote "This includes all knowledge that is available before the learning event , and w…" at bounding box center [608, 371] width 763 height 98
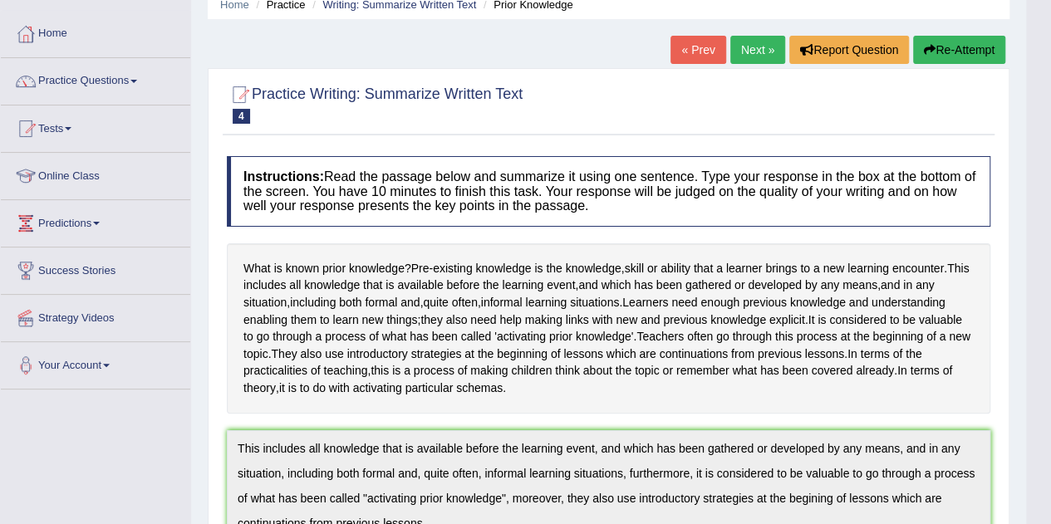
scroll to position [25, 0]
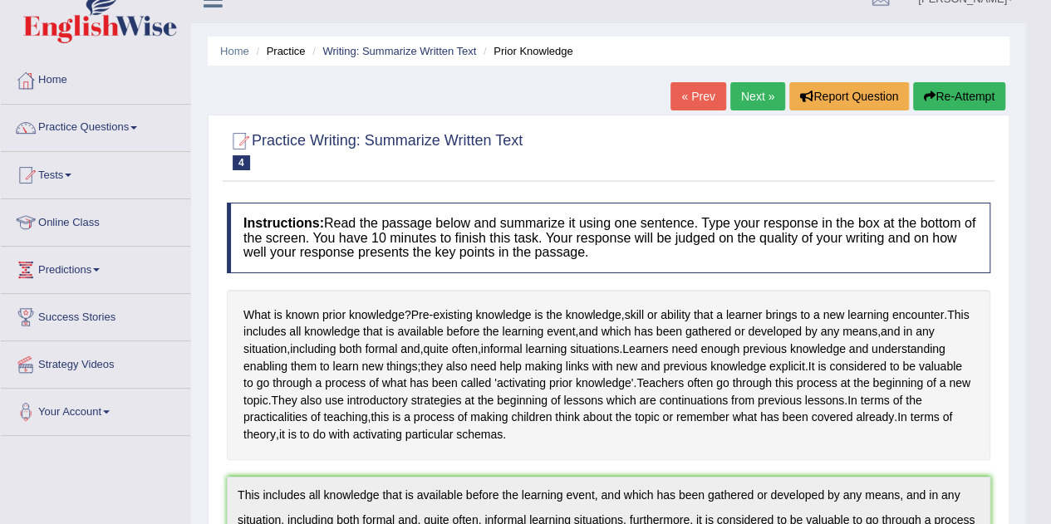
click at [697, 94] on link "« Prev" at bounding box center [697, 96] width 55 height 28
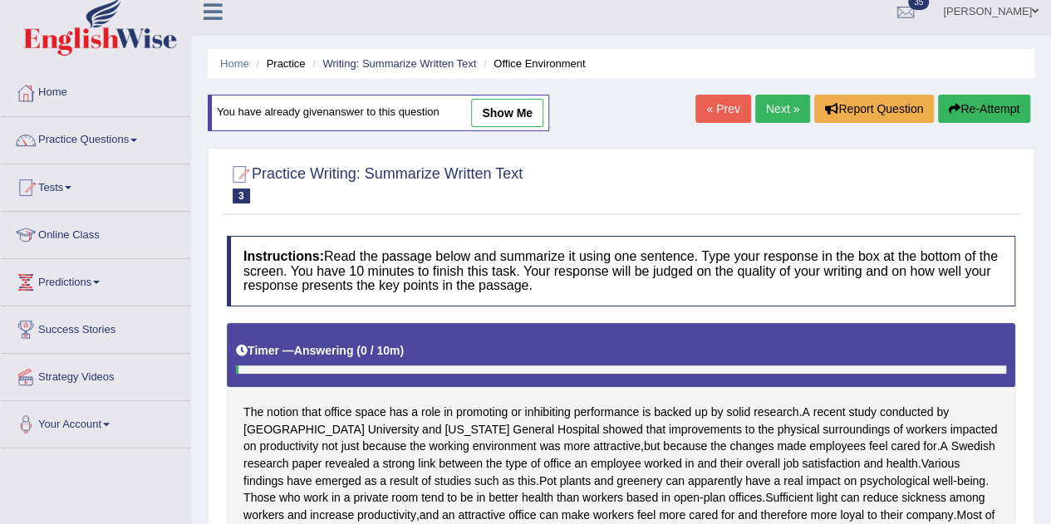
click at [506, 112] on link "show me" at bounding box center [507, 113] width 72 height 28
type textarea "The notion that office space has a role in promoting or inhibiting performance …"
